Goal: Navigation & Orientation: Find specific page/section

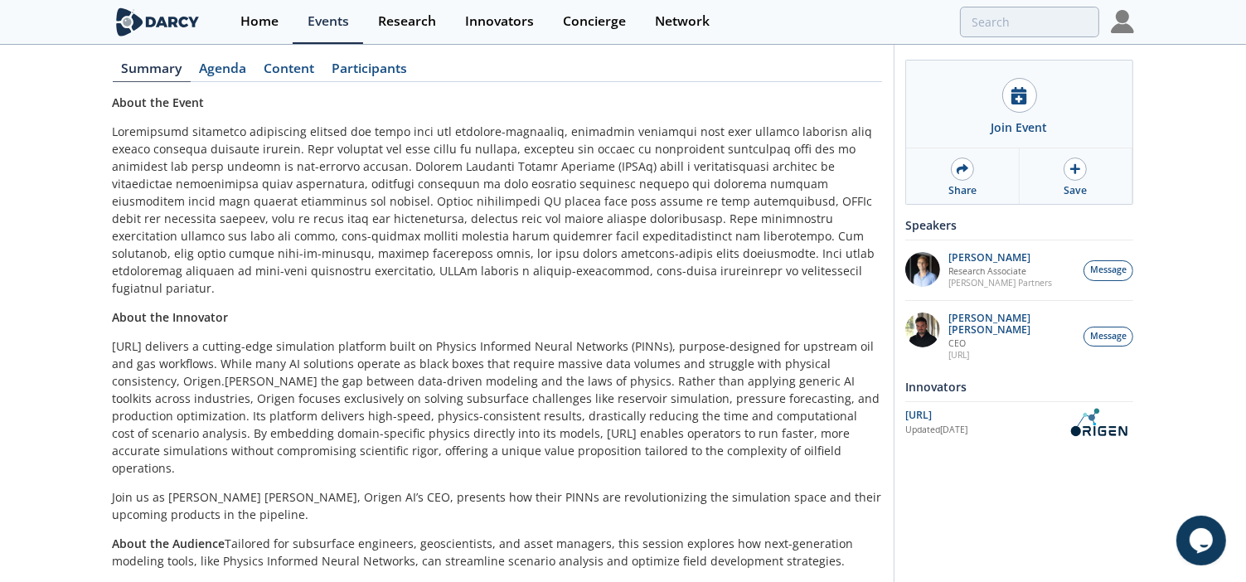
scroll to position [226, 0]
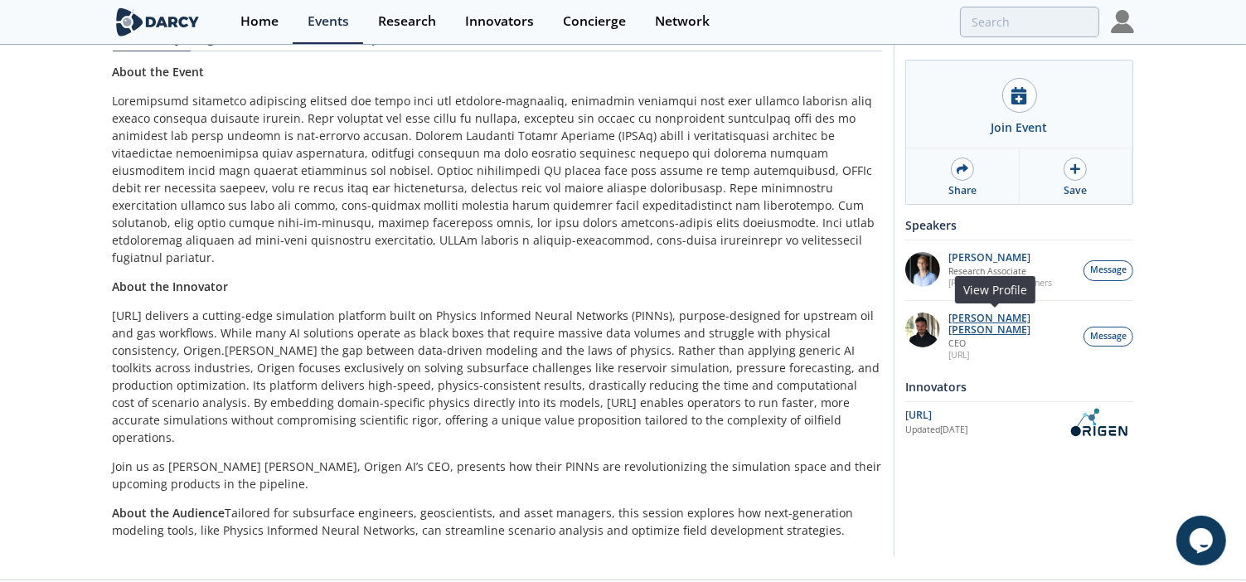
click at [1041, 316] on p "Ruben Rodriguez Torrado" at bounding box center [1012, 324] width 126 height 23
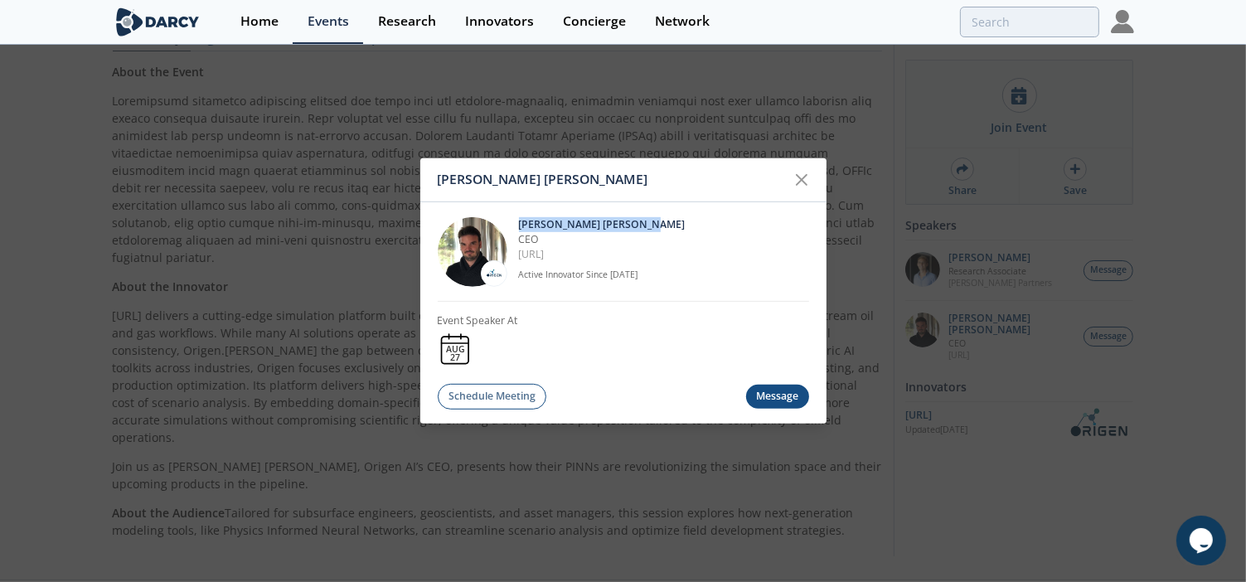
drag, startPoint x: 520, startPoint y: 225, endPoint x: 643, endPoint y: 231, distance: 122.9
click at [643, 231] on p "Ruben Rodriguez Torrado" at bounding box center [664, 223] width 290 height 15
drag, startPoint x: 643, startPoint y: 231, endPoint x: 628, endPoint y: 226, distance: 14.7
copy p "Ruben Rodriguez Torrado"
click at [804, 180] on icon at bounding box center [802, 180] width 20 height 20
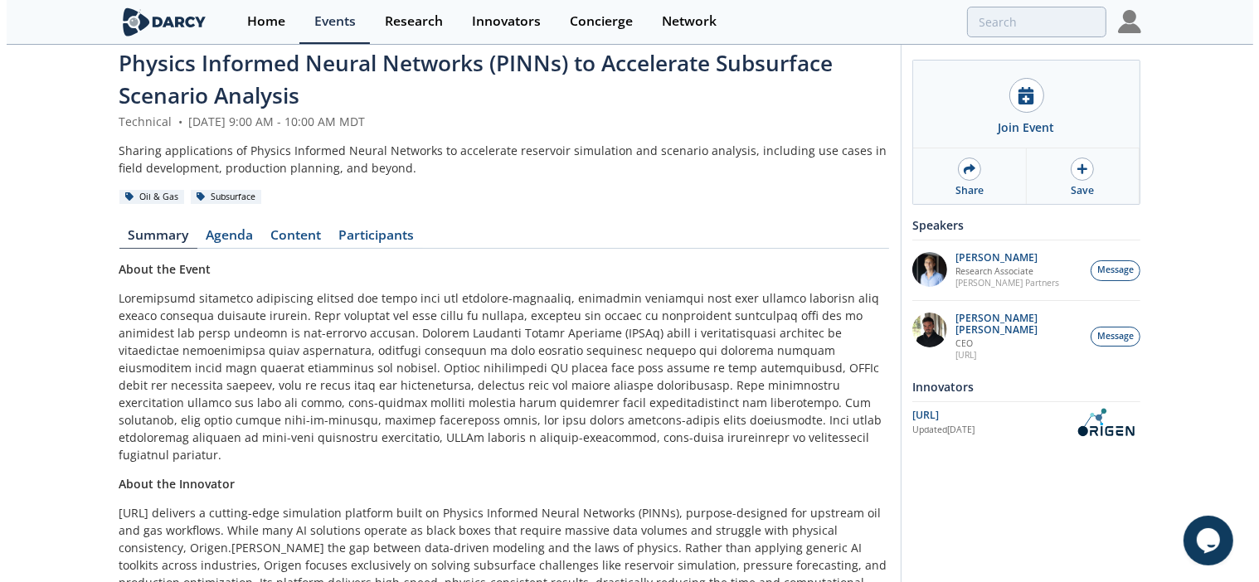
scroll to position [0, 0]
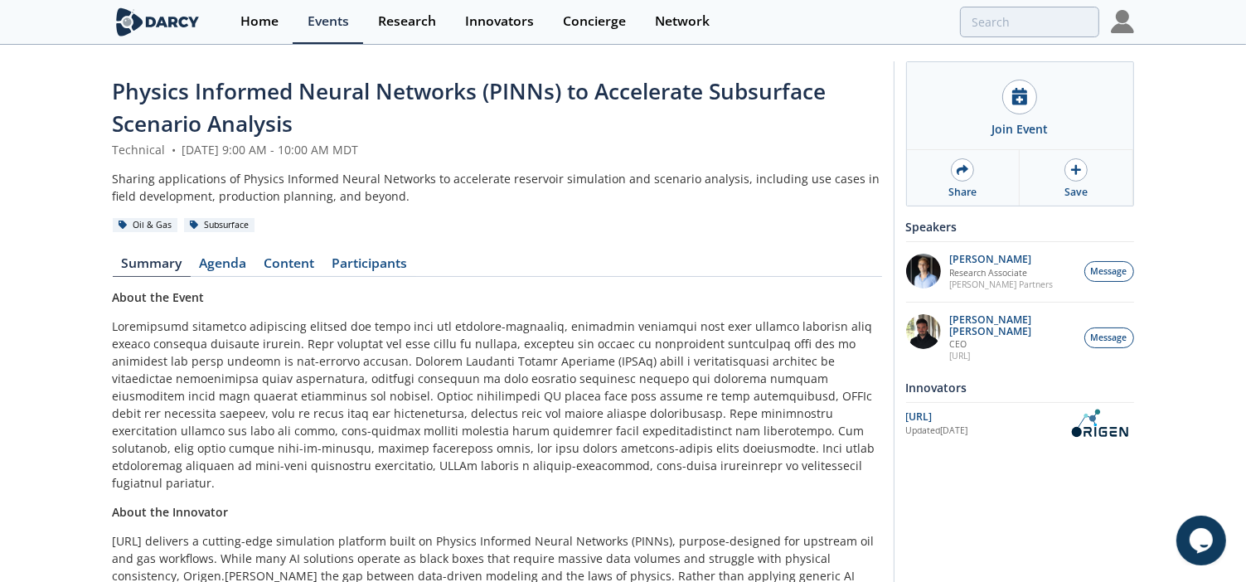
click at [1126, 20] on img at bounding box center [1122, 21] width 23 height 23
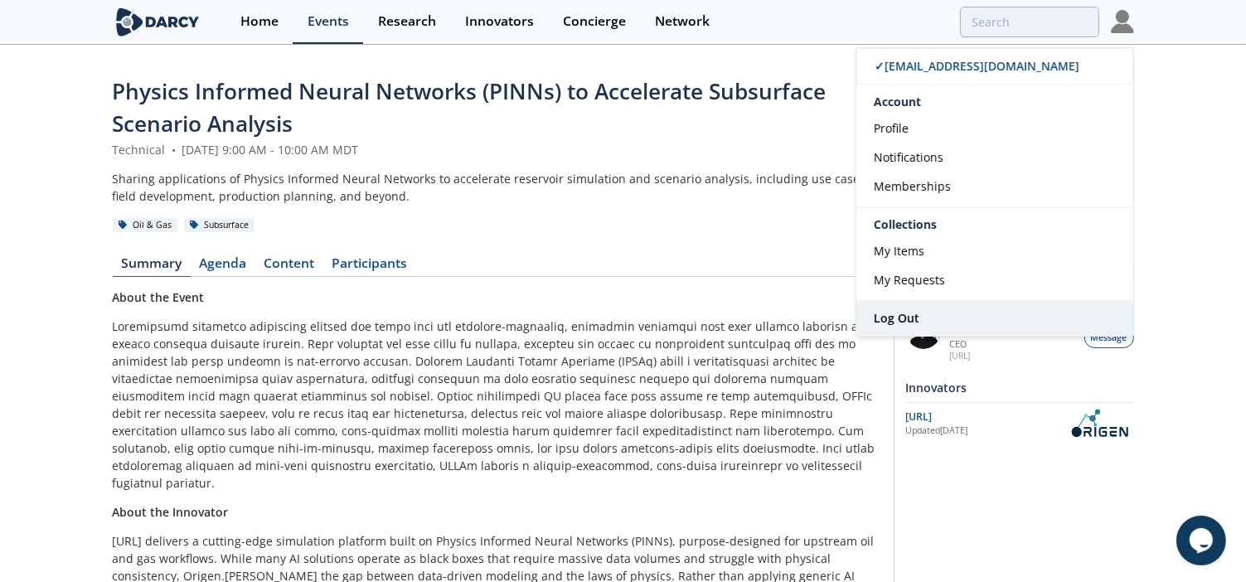
click at [913, 316] on span "Log Out" at bounding box center [897, 318] width 46 height 16
